Goal: Navigation & Orientation: Find specific page/section

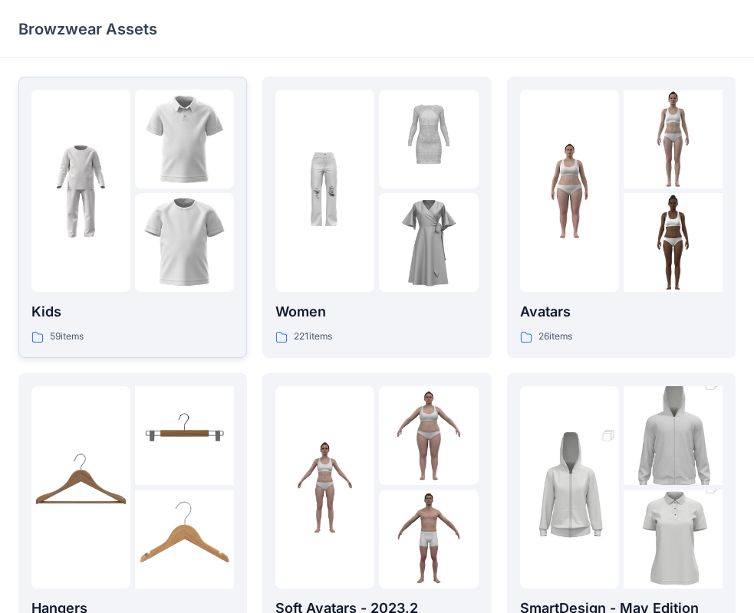
click at [218, 204] on img at bounding box center [184, 242] width 99 height 99
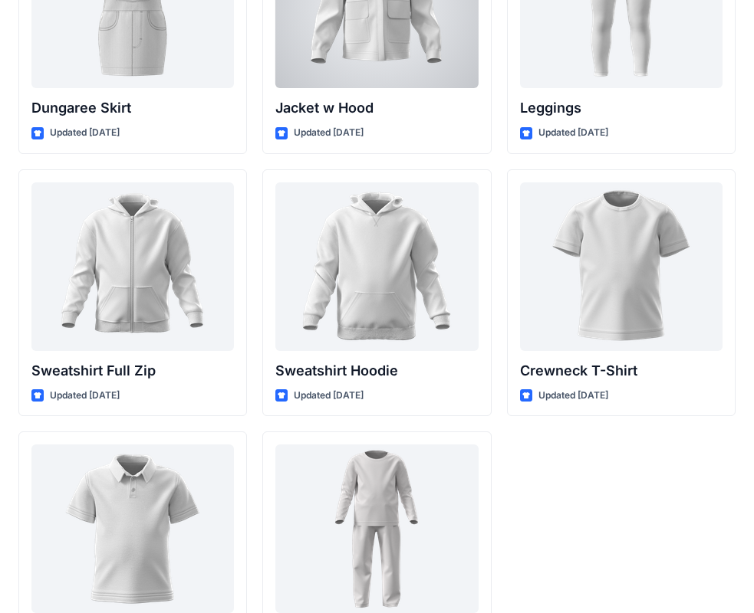
scroll to position [4719, 0]
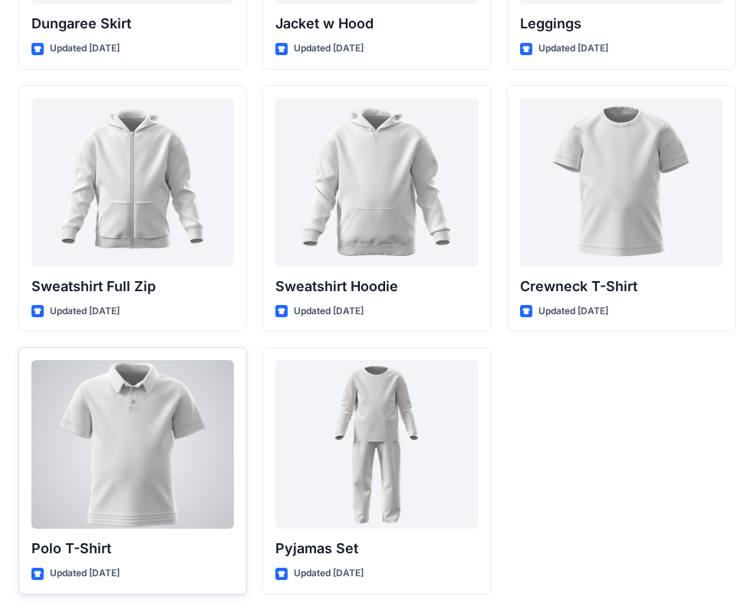
click at [159, 430] on div at bounding box center [132, 444] width 202 height 169
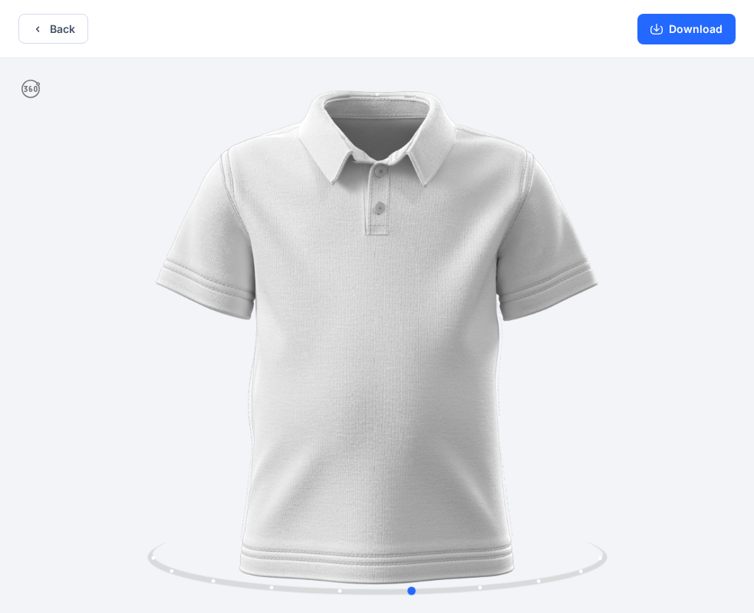
drag, startPoint x: 587, startPoint y: 404, endPoint x: 162, endPoint y: 380, distance: 425.4
click at [162, 380] on div at bounding box center [377, 337] width 754 height 558
click at [38, 36] on button "Back" at bounding box center [53, 29] width 70 height 30
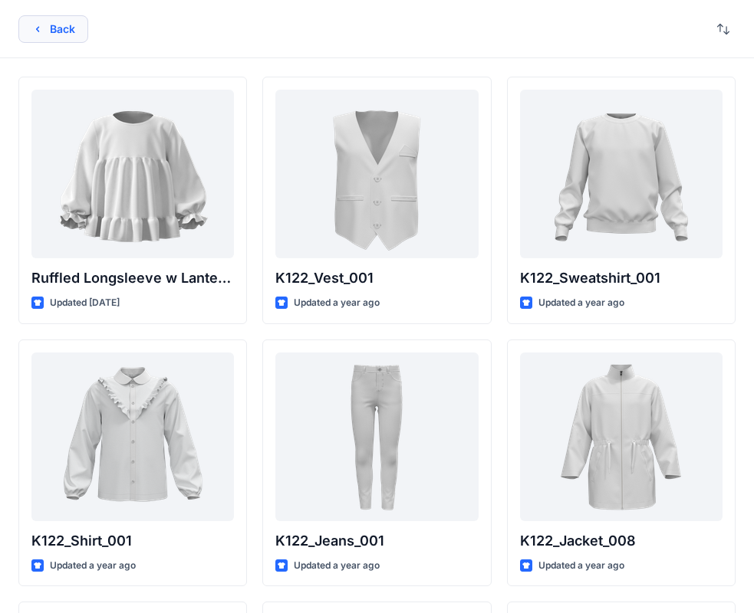
click at [48, 36] on button "Back" at bounding box center [53, 29] width 70 height 28
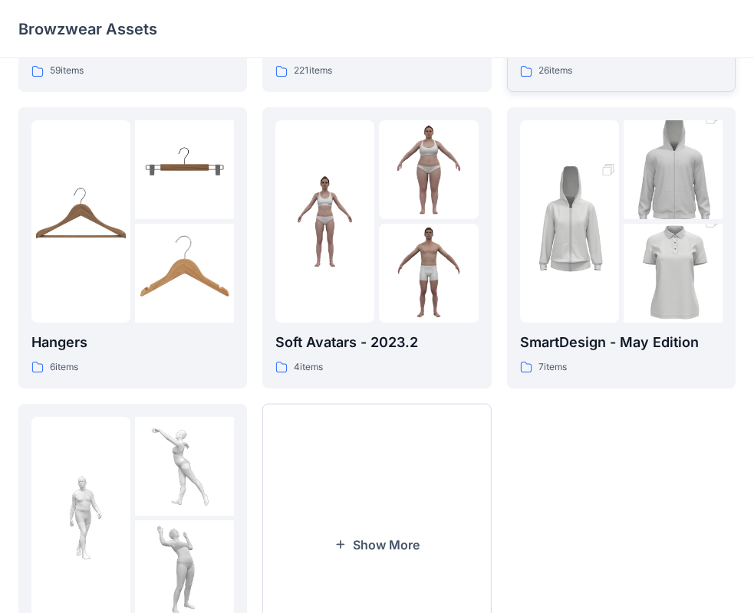
scroll to position [307, 0]
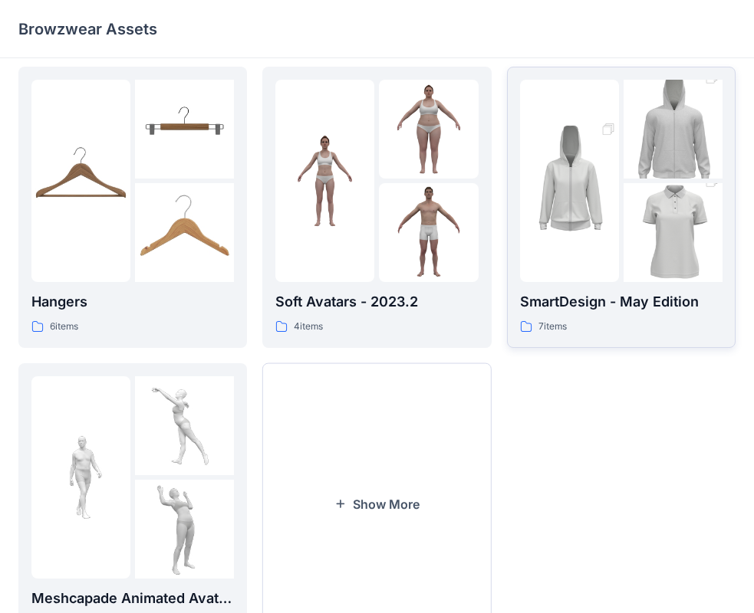
click at [617, 239] on img at bounding box center [569, 181] width 99 height 149
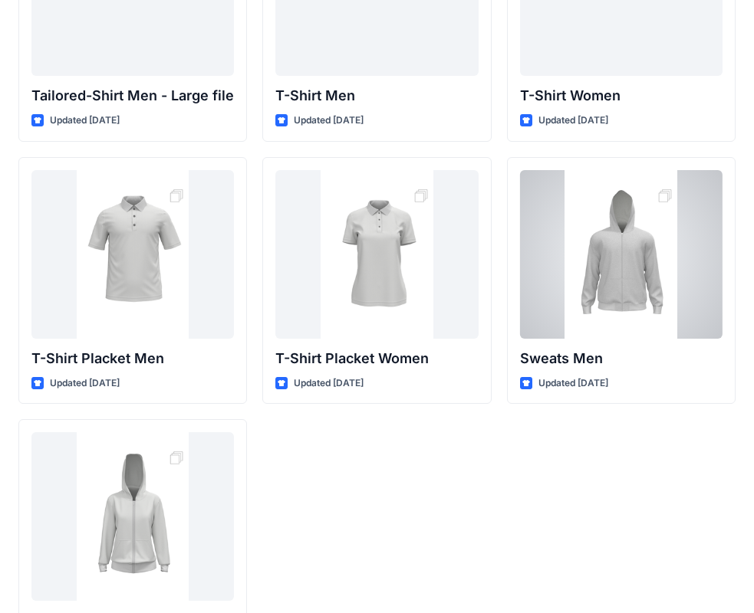
scroll to position [178, 0]
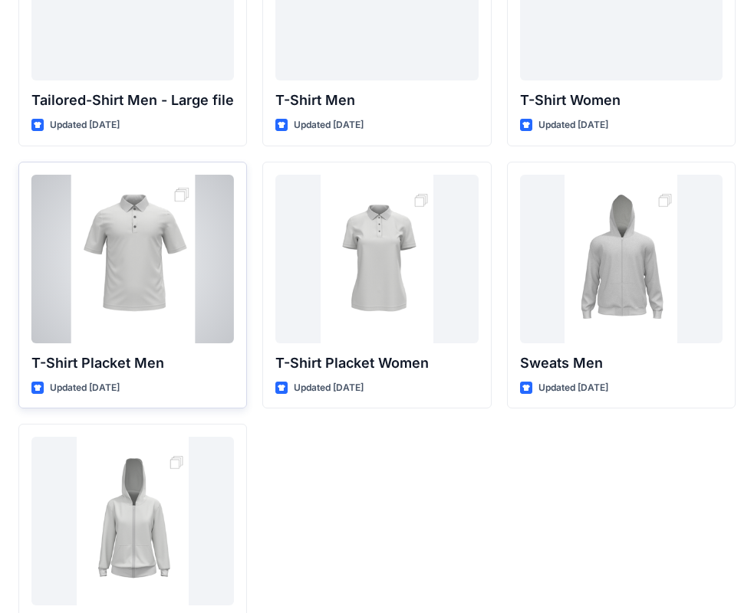
click at [198, 319] on div at bounding box center [132, 259] width 202 height 169
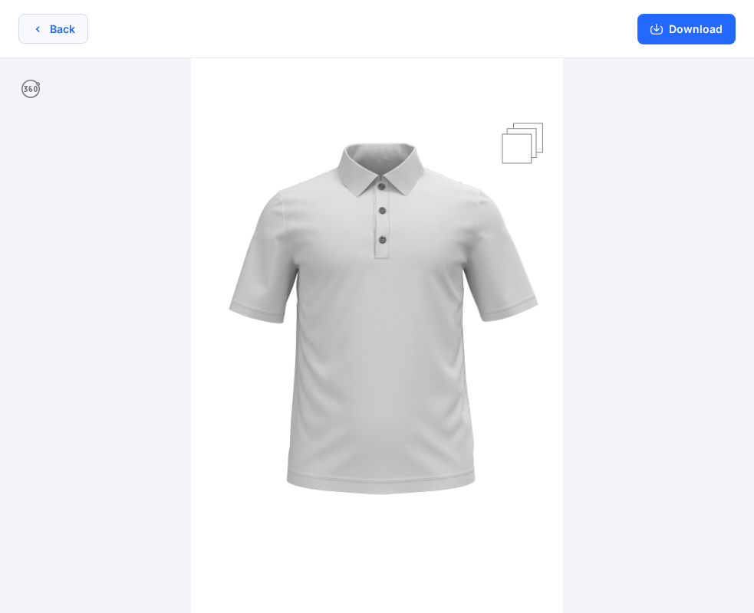
click at [62, 28] on button "Back" at bounding box center [53, 29] width 70 height 30
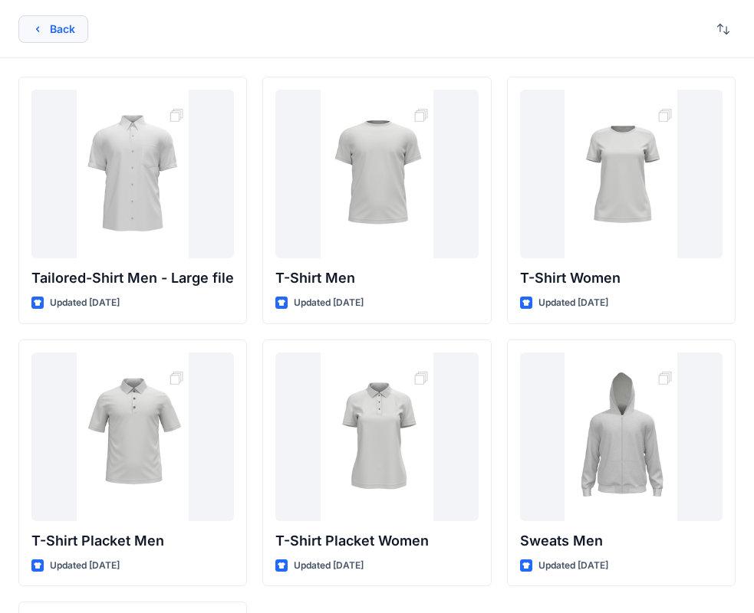
click at [50, 36] on button "Back" at bounding box center [53, 29] width 70 height 28
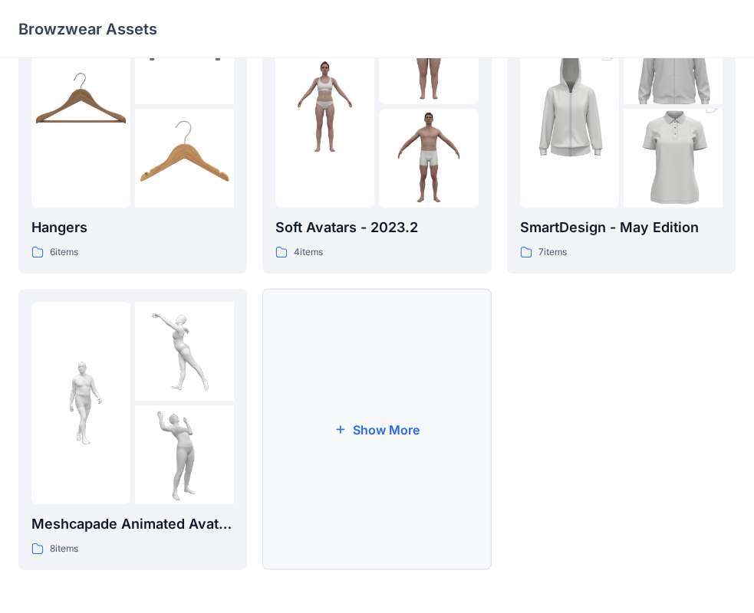
click at [422, 464] on button "Show More" at bounding box center [376, 429] width 228 height 281
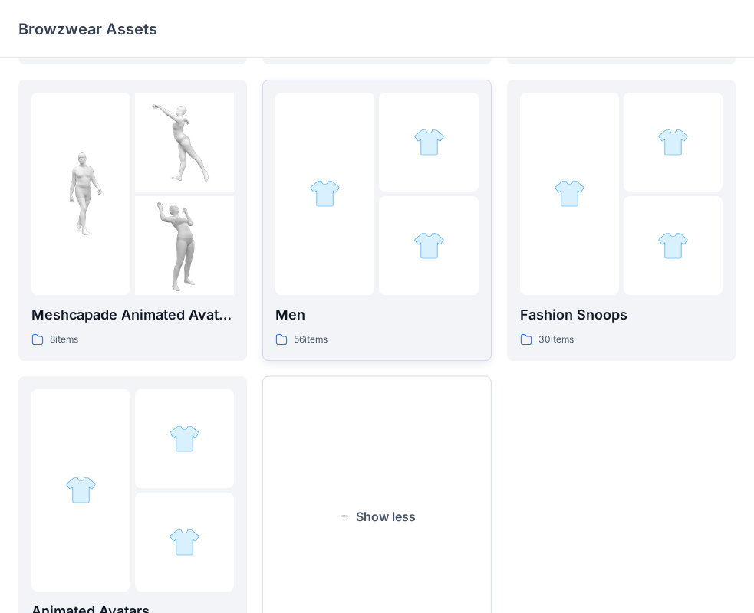
scroll to position [611, 0]
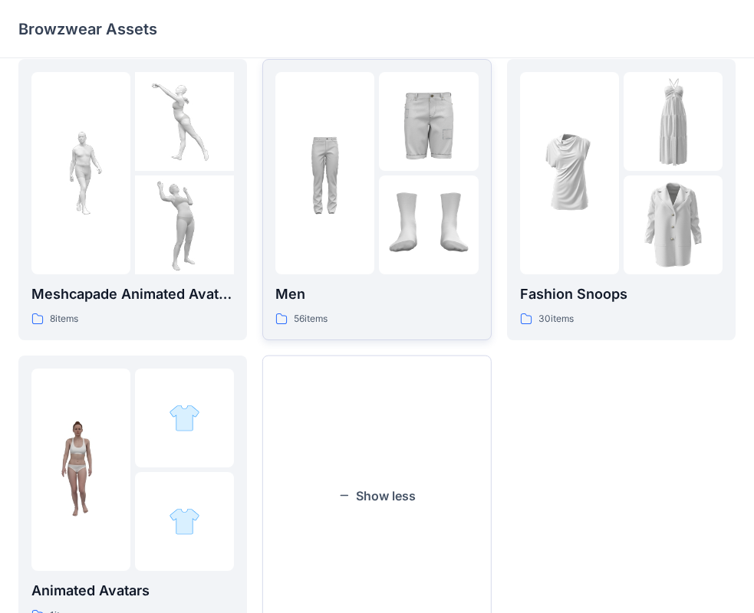
click at [436, 248] on img at bounding box center [428, 225] width 99 height 99
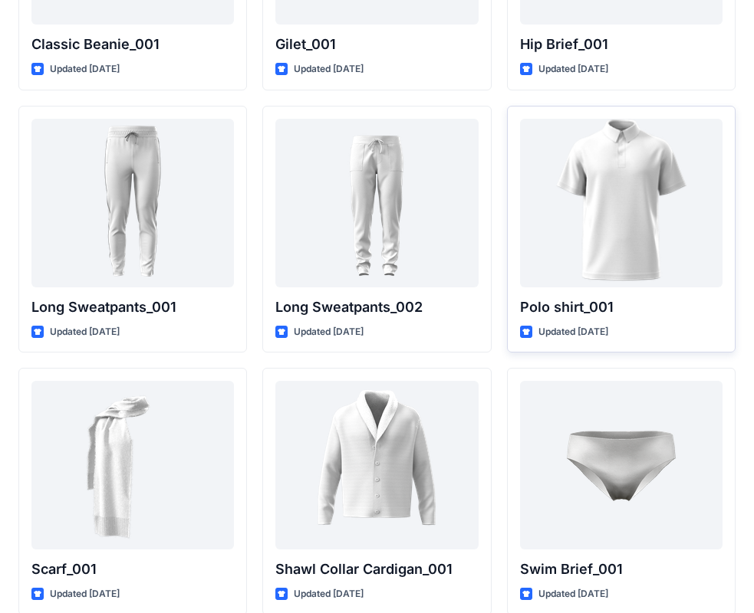
scroll to position [3111, 0]
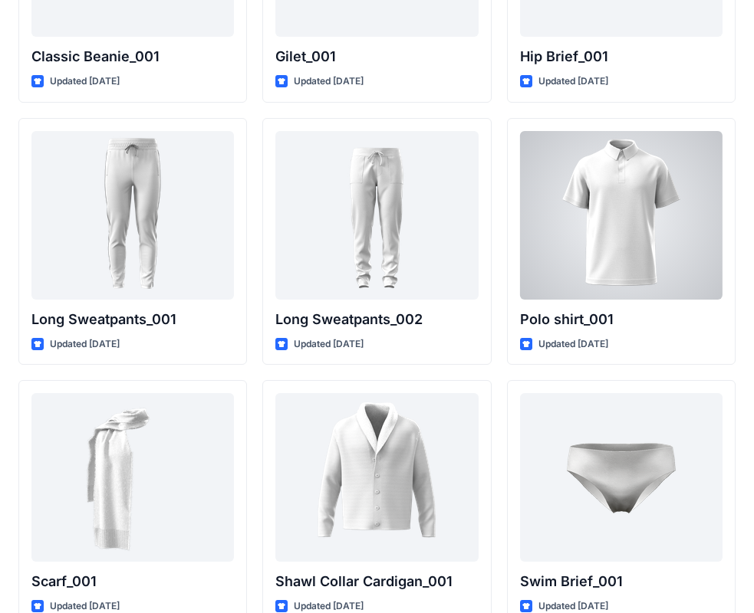
click at [617, 222] on div at bounding box center [621, 215] width 202 height 169
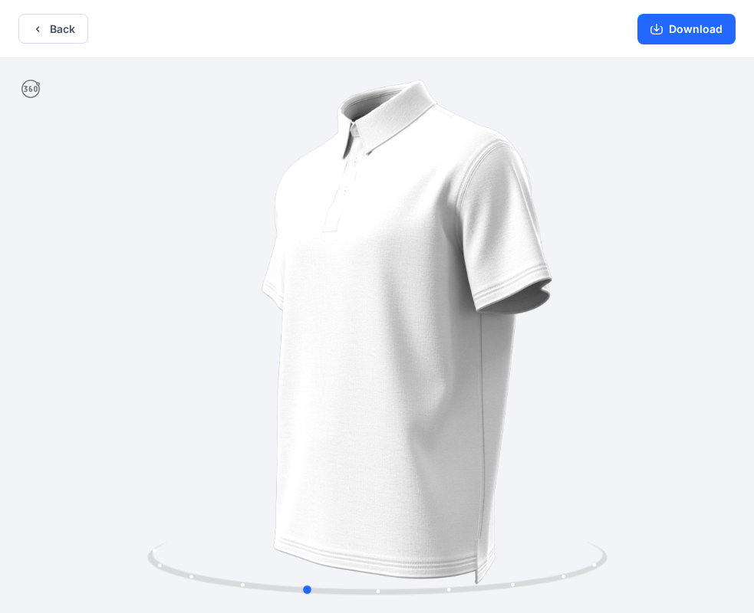
drag, startPoint x: 566, startPoint y: 365, endPoint x: 491, endPoint y: 374, distance: 74.9
click at [491, 374] on div at bounding box center [377, 337] width 754 height 558
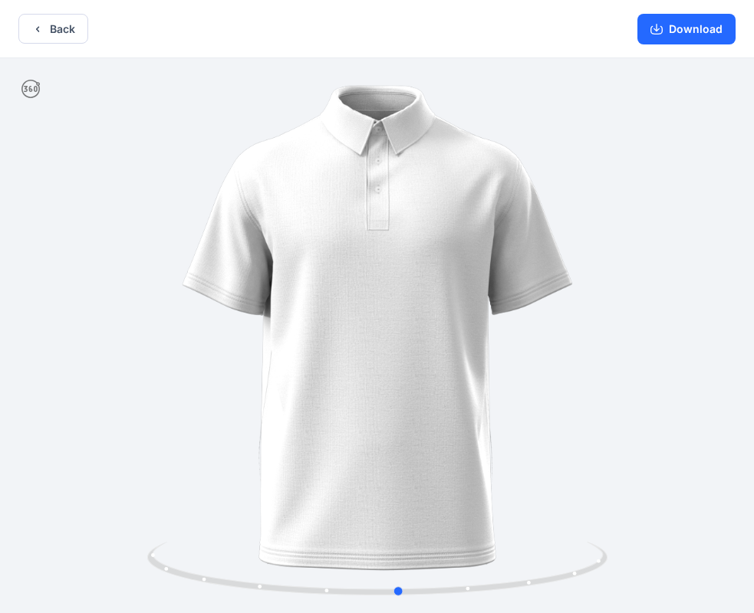
drag, startPoint x: 550, startPoint y: 372, endPoint x: 184, endPoint y: 347, distance: 366.6
click at [184, 347] on div at bounding box center [377, 337] width 754 height 558
click at [62, 28] on button "Back" at bounding box center [53, 29] width 70 height 30
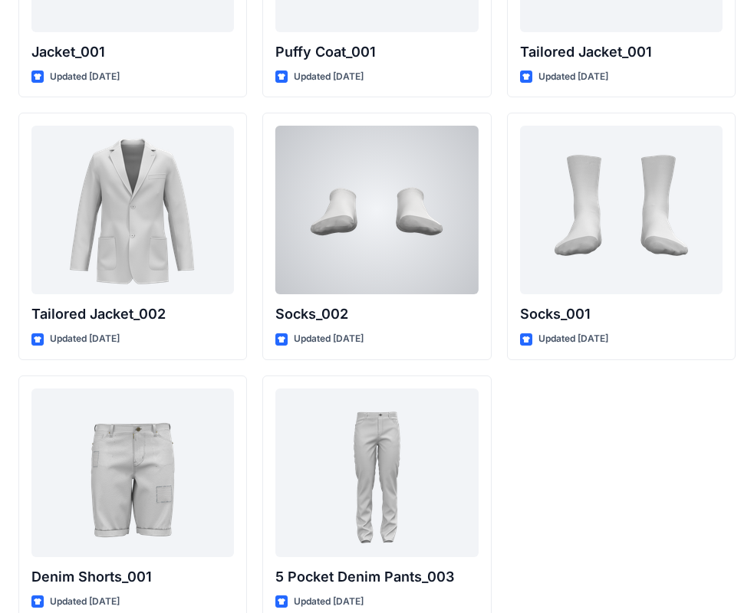
scroll to position [4456, 0]
